Goal: Task Accomplishment & Management: Use online tool/utility

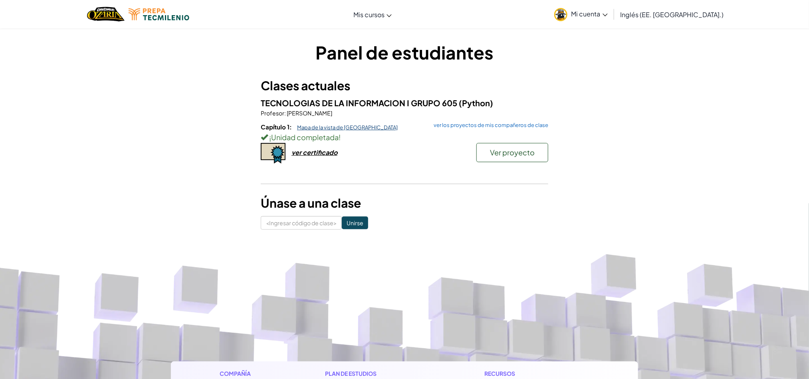
click at [331, 127] on font "Mapa de la vista de [GEOGRAPHIC_DATA]" at bounding box center [347, 127] width 101 height 6
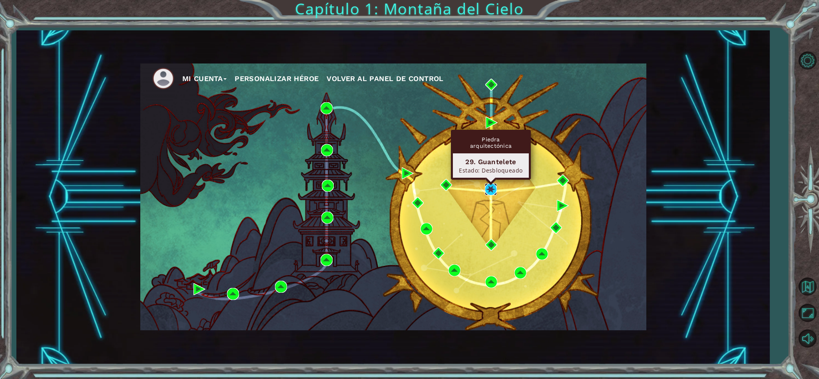
click at [491, 186] on img at bounding box center [491, 189] width 12 height 12
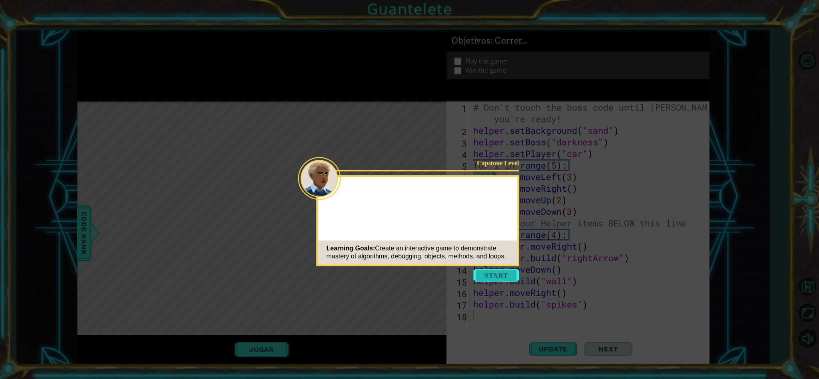
click at [501, 274] on button "Start" at bounding box center [496, 275] width 46 height 13
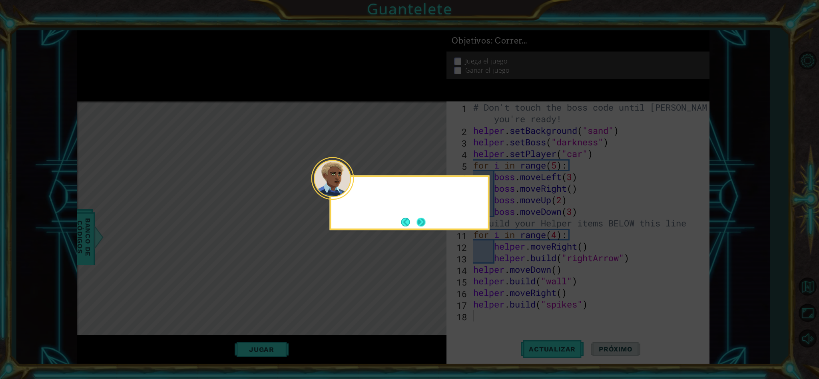
click at [421, 222] on button "Próximo" at bounding box center [420, 222] width 9 height 9
click at [422, 225] on button "Próximo" at bounding box center [420, 222] width 9 height 9
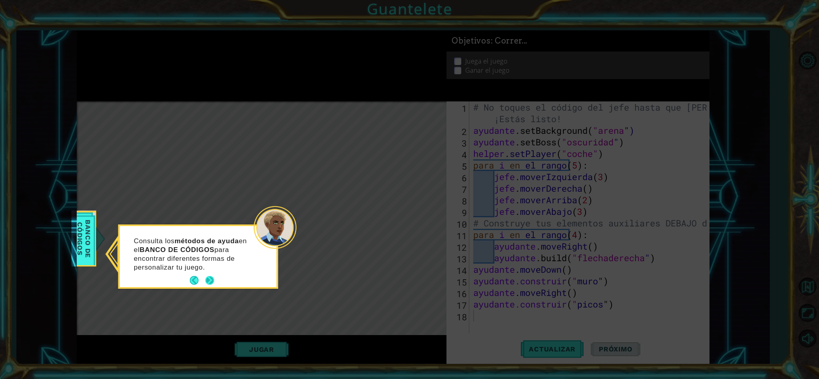
click at [209, 278] on button "Próximo" at bounding box center [209, 280] width 9 height 9
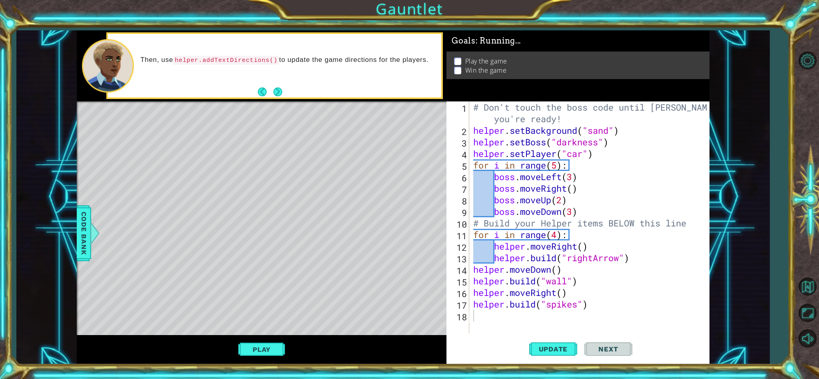
click at [330, 198] on div "Level Map" at bounding box center [261, 218] width 369 height 235
drag, startPoint x: 467, startPoint y: 131, endPoint x: 615, endPoint y: 216, distance: 171.1
click at [615, 216] on div "1 2 3 4 5 6 7 8 9 10 11 12 13 14 15 16 17 18 # Don't touch the boss code until …" at bounding box center [576, 217] width 260 height 232
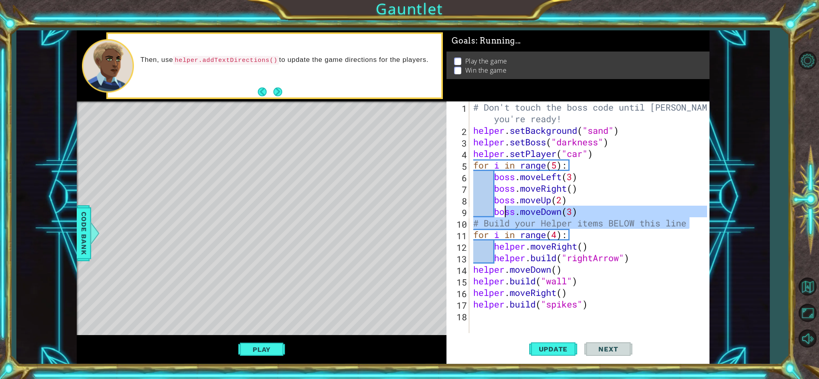
drag, startPoint x: 693, startPoint y: 222, endPoint x: 507, endPoint y: 210, distance: 186.1
click at [507, 210] on div "# Don't touch the boss code until [PERSON_NAME] says you're ready! helper . set…" at bounding box center [590, 234] width 239 height 266
click at [662, 336] on div "Update Next" at bounding box center [580, 349] width 263 height 26
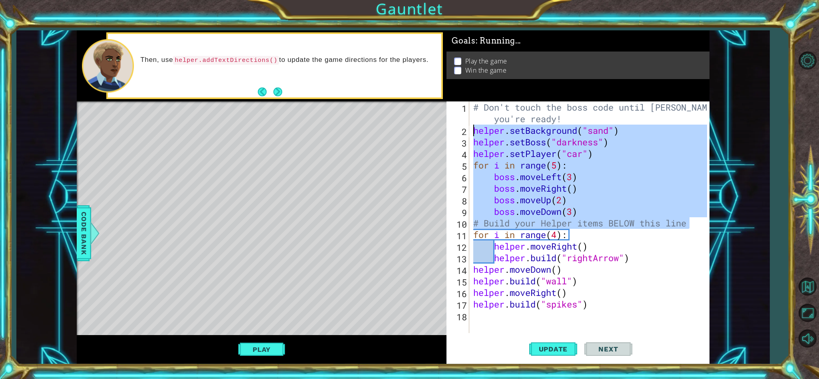
drag, startPoint x: 697, startPoint y: 224, endPoint x: 416, endPoint y: 129, distance: 296.2
click at [416, 129] on div "1 ההההההההההההההההההההההההההההההההההההההההההההההההההההההההההההההההההההההההההההה…" at bounding box center [393, 197] width 633 height 334
click at [802, 114] on div at bounding box center [806, 199] width 23 height 303
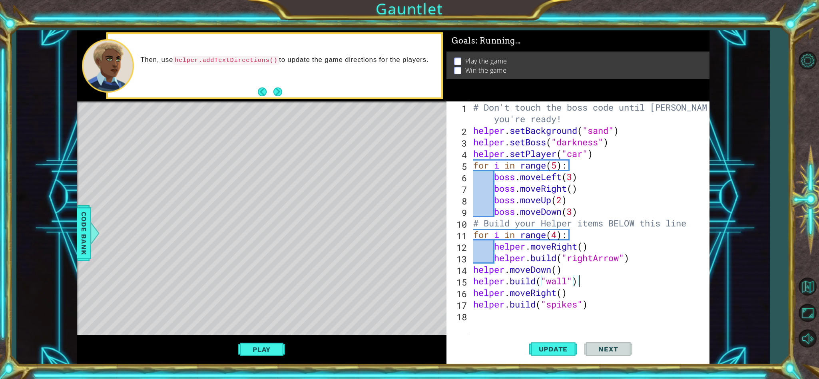
click at [621, 279] on div "# Don't touch the boss code until [PERSON_NAME] says you're ready! helper . set…" at bounding box center [590, 234] width 239 height 266
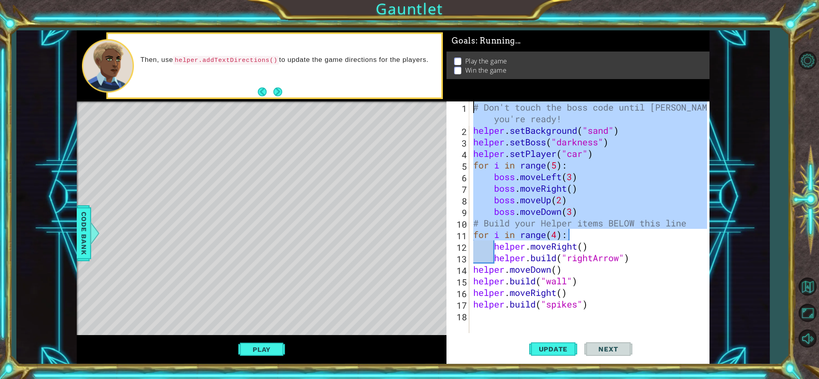
drag, startPoint x: 580, startPoint y: 239, endPoint x: 452, endPoint y: 98, distance: 190.3
click at [452, 98] on div "Goals : Running... Play the game Win the game [DOMAIN_NAME]("wall") 1 2 3 4 5 6…" at bounding box center [577, 197] width 263 height 334
type textarea "# Don't touch the boss code until [PERSON_NAME] says you're ready! helper.setBa…"
